Goal: Find specific page/section: Find specific page/section

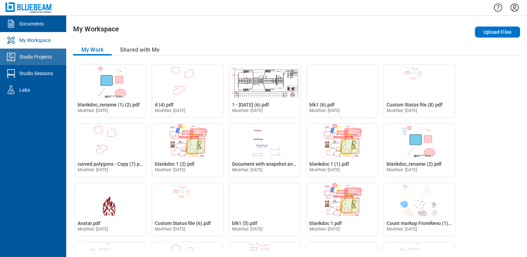
click at [34, 57] on div "Studio Projects" at bounding box center [35, 56] width 32 height 7
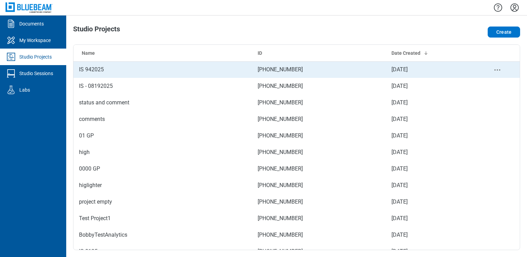
click at [82, 67] on td "IS 942025" at bounding box center [162, 69] width 179 height 17
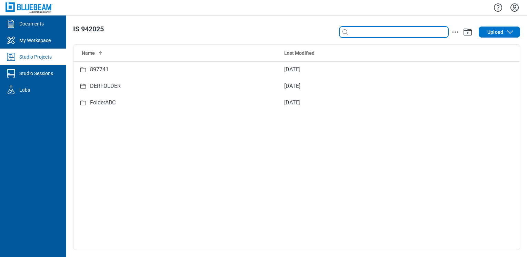
click at [360, 31] on input at bounding box center [398, 32] width 99 height 8
type input "*"
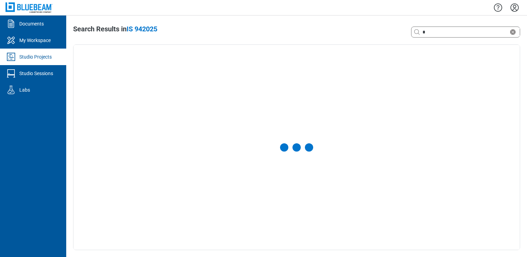
select select "**********"
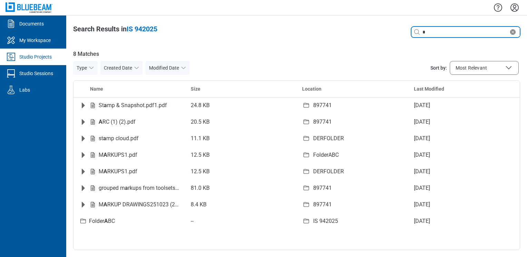
click at [513, 32] on icon "Clear search" at bounding box center [513, 32] width 8 height 8
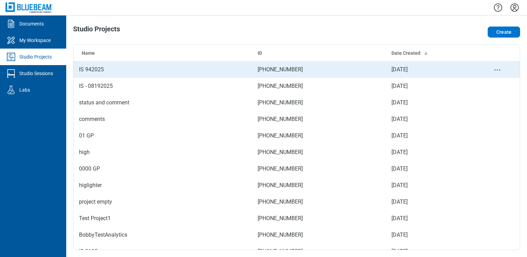
click at [83, 68] on td "IS 942025" at bounding box center [162, 69] width 179 height 17
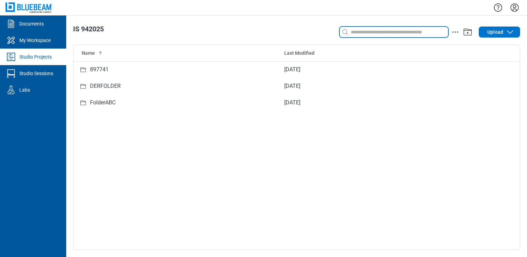
click at [389, 31] on input at bounding box center [398, 32] width 99 height 8
type input "*"
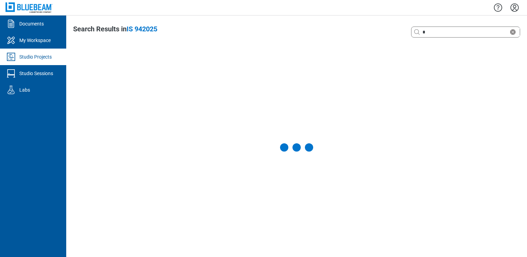
select select "**********"
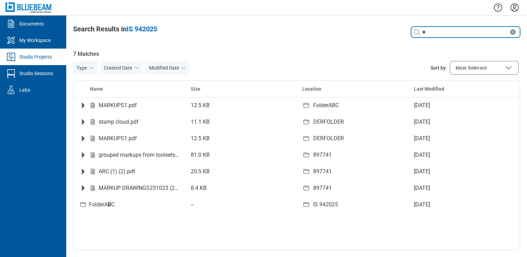
click at [433, 34] on input "*" at bounding box center [465, 32] width 88 height 8
drag, startPoint x: 433, startPoint y: 34, endPoint x: 330, endPoint y: 17, distance: 104.9
click at [330, 17] on div "**********" at bounding box center [296, 137] width 461 height 242
click at [36, 60] on div "Studio Projects" at bounding box center [35, 56] width 32 height 7
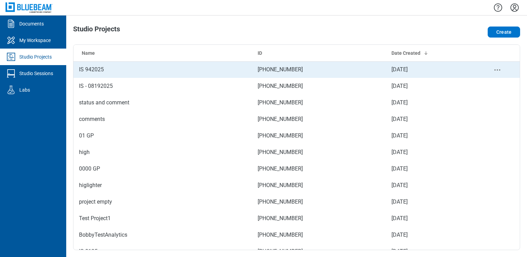
click at [143, 71] on td "IS 942025" at bounding box center [162, 69] width 179 height 17
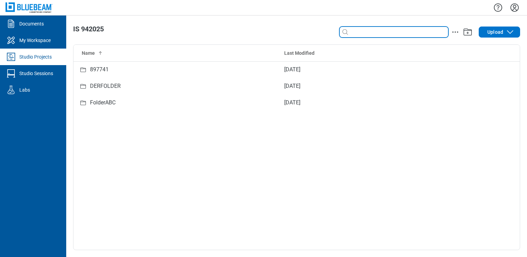
click at [386, 30] on input at bounding box center [398, 32] width 99 height 8
type input "*"
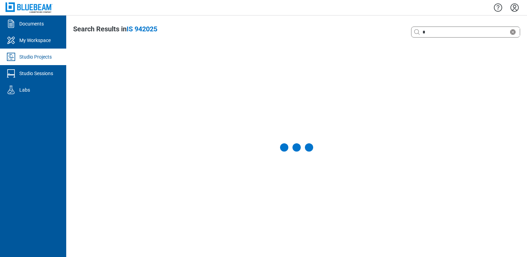
select select "**********"
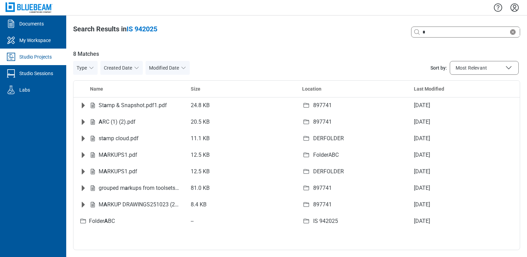
click at [445, 36] on div "*" at bounding box center [466, 32] width 108 height 11
click at [453, 28] on div "*" at bounding box center [466, 32] width 108 height 11
click at [450, 30] on input "*" at bounding box center [465, 32] width 88 height 8
click at [417, 32] on icon at bounding box center [417, 32] width 8 height 8
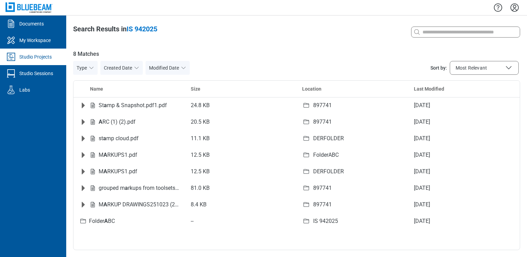
click at [412, 53] on span "8 Matches" at bounding box center [296, 54] width 447 height 8
click at [449, 37] on div at bounding box center [466, 32] width 108 height 11
click at [448, 30] on input at bounding box center [470, 32] width 99 height 8
type input "*"
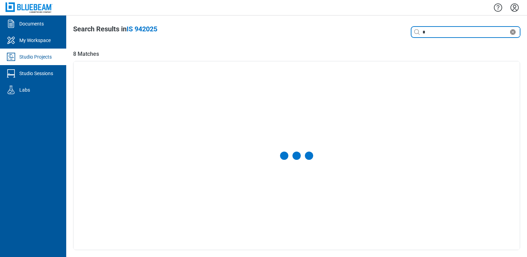
select select "**********"
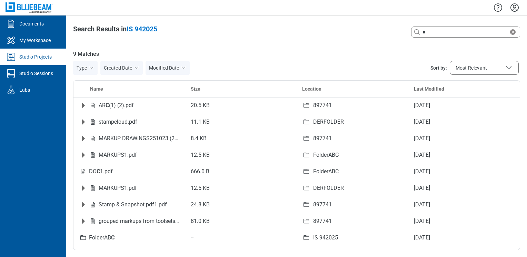
click at [81, 66] on button "Type" at bounding box center [85, 68] width 24 height 14
click at [132, 68] on button "Created Date" at bounding box center [121, 68] width 42 height 14
click at [170, 68] on button "Modified Date" at bounding box center [168, 68] width 44 height 14
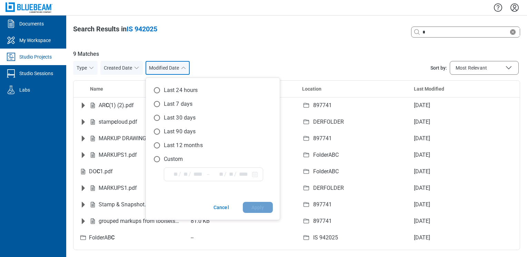
click at [170, 68] on button "Modified Date" at bounding box center [168, 68] width 44 height 14
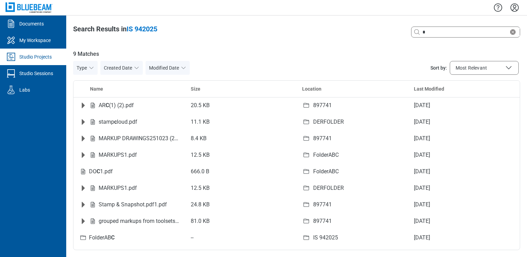
click at [80, 50] on span "9 Matches" at bounding box center [296, 54] width 447 height 8
click at [102, 89] on table "Name Size Location Last Modified AR C (1) (2).pdf 20.5 KB 897741 [DATE] stamp c…" at bounding box center [296, 164] width 446 height 166
click at [193, 87] on table "Name Size Location Last Modified AR C (1) (2).pdf 20.5 KB 897741 [DATE] stamp c…" at bounding box center [296, 164] width 446 height 166
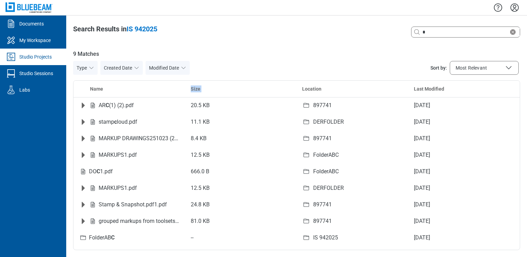
click at [193, 87] on table "Name Size Location Last Modified AR C (1) (2).pdf 20.5 KB 897741 [DATE] stamp c…" at bounding box center [296, 164] width 446 height 166
click at [322, 89] on table "Name Size Location Last Modified AR C (1) (2).pdf 20.5 KB 897741 [DATE] stamp c…" at bounding box center [296, 164] width 446 height 166
click at [443, 90] on table "Name Size Location Last Modified AR C (1) (2).pdf 20.5 KB 897741 [DATE] stamp c…" at bounding box center [296, 164] width 446 height 166
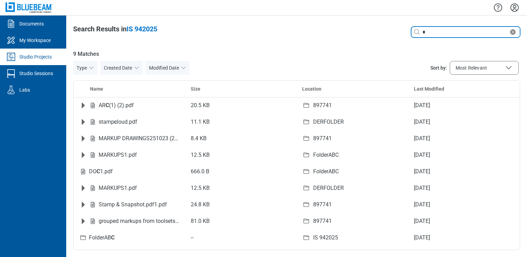
click at [514, 32] on icon "Clear search" at bounding box center [513, 32] width 8 height 8
click at [344, 41] on div "**********" at bounding box center [296, 137] width 461 height 242
click at [425, 32] on input at bounding box center [470, 32] width 99 height 8
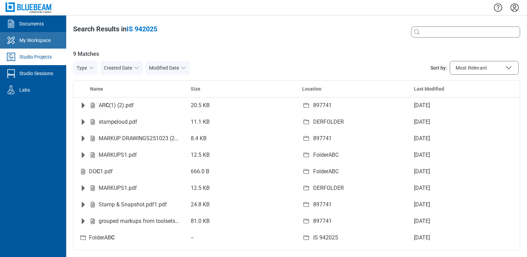
click at [37, 35] on link "My Workspace" at bounding box center [33, 40] width 66 height 17
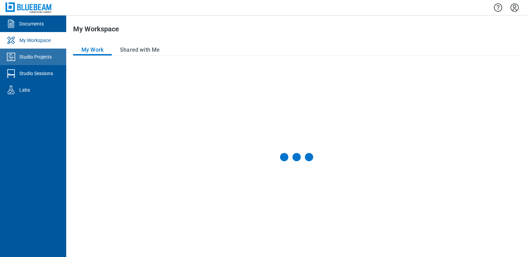
click at [38, 53] on link "Studio Projects" at bounding box center [33, 57] width 66 height 17
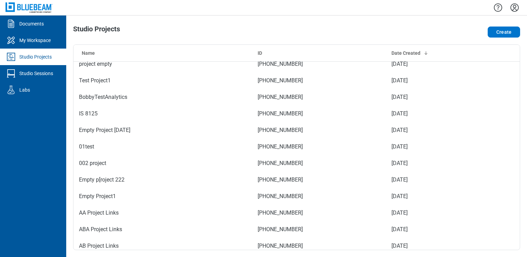
scroll to position [51, 0]
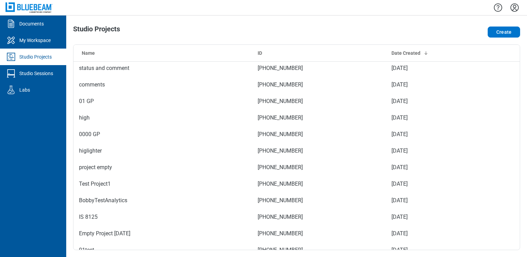
click at [42, 58] on div "Studio Projects" at bounding box center [35, 56] width 32 height 7
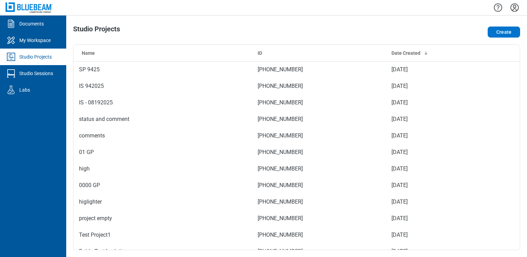
click at [42, 58] on div "Studio Projects" at bounding box center [35, 56] width 32 height 7
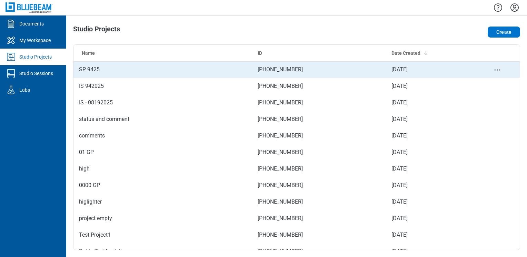
click at [116, 68] on td "SP 9425" at bounding box center [162, 69] width 179 height 17
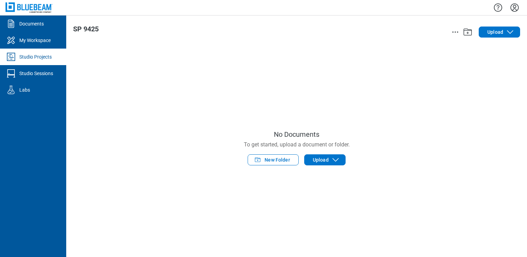
click at [515, 7] on icon "Settings" at bounding box center [514, 7] width 11 height 11
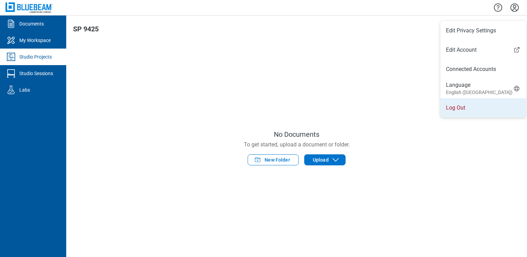
click at [458, 111] on li "Log Out" at bounding box center [484, 107] width 86 height 19
